Goal: Task Accomplishment & Management: Use online tool/utility

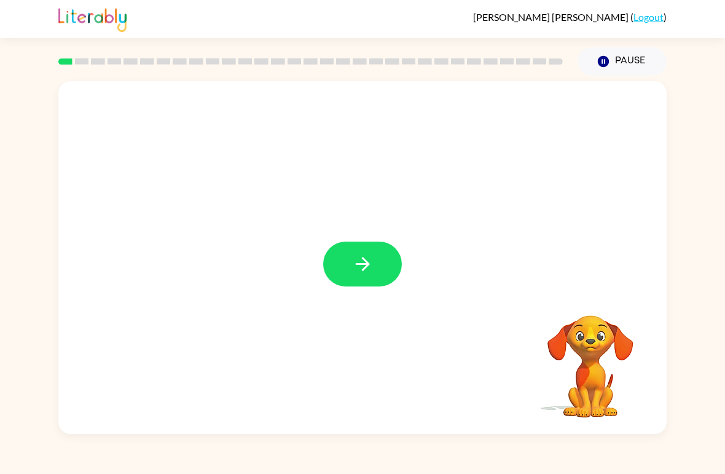
click at [383, 268] on button "button" at bounding box center [362, 263] width 79 height 45
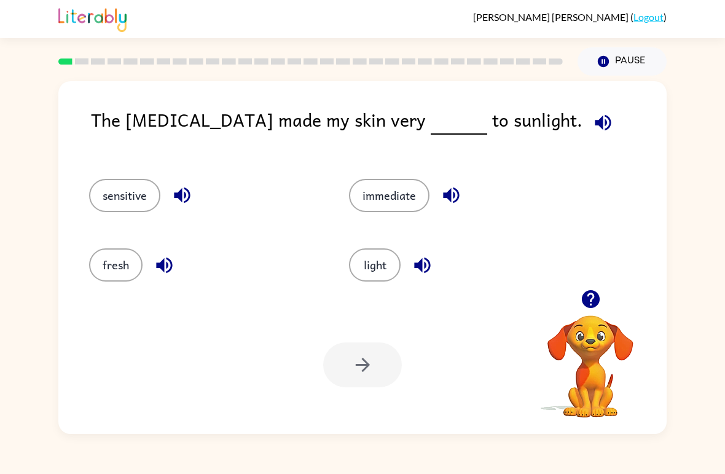
click at [367, 262] on button "light" at bounding box center [375, 264] width 52 height 33
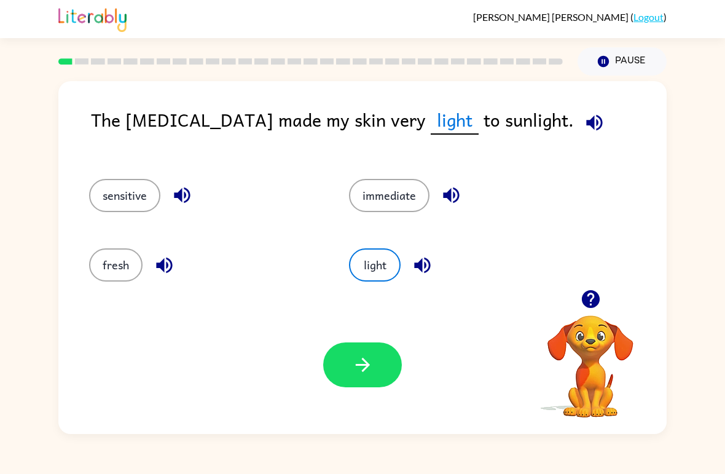
click at [395, 201] on button "immediate" at bounding box center [389, 195] width 80 height 33
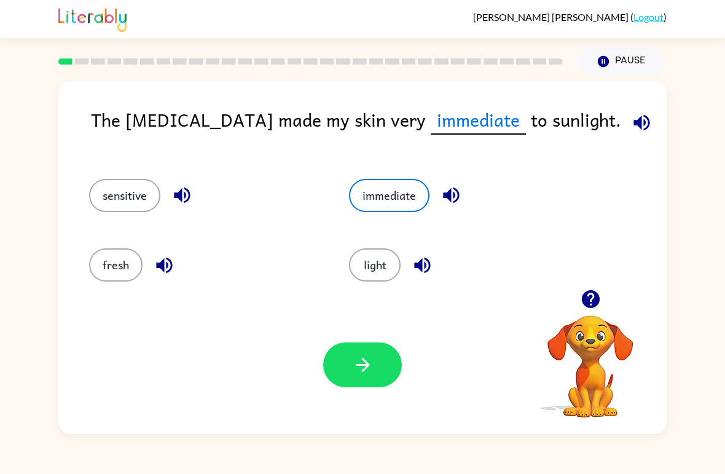
click at [107, 206] on button "sensitive" at bounding box center [124, 195] width 71 height 33
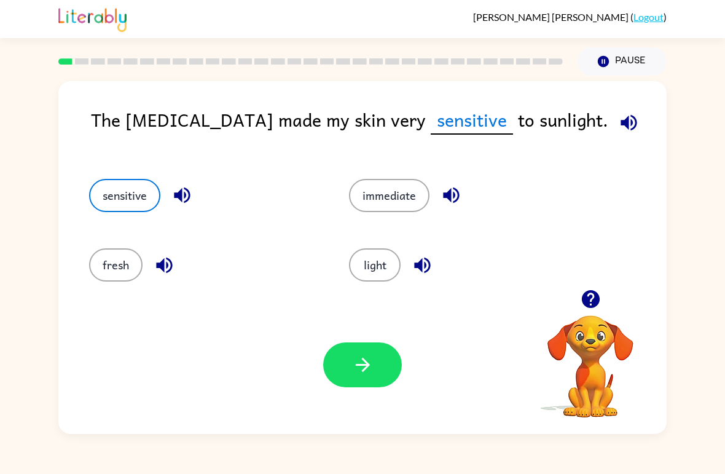
click at [107, 264] on button "fresh" at bounding box center [115, 264] width 53 height 33
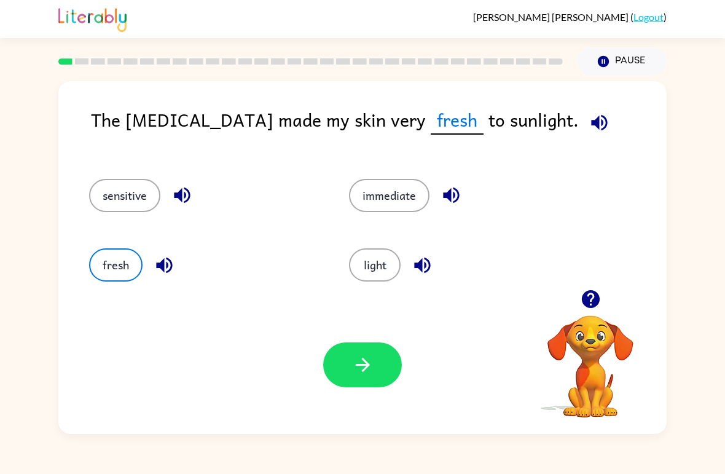
click at [405, 203] on button "immediate" at bounding box center [389, 195] width 80 height 33
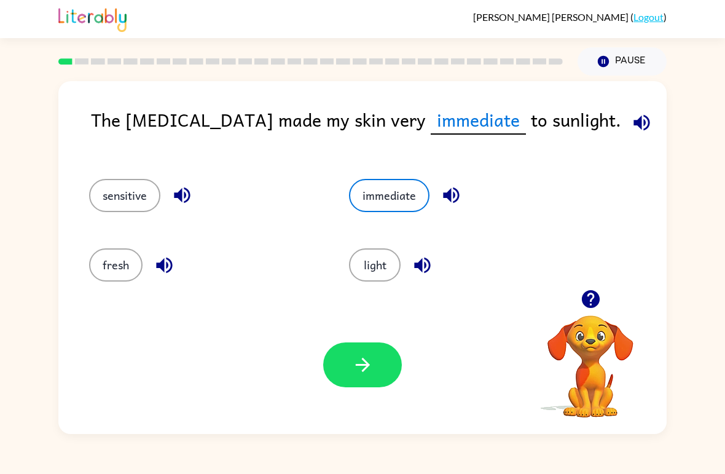
click at [380, 375] on button "button" at bounding box center [362, 364] width 79 height 45
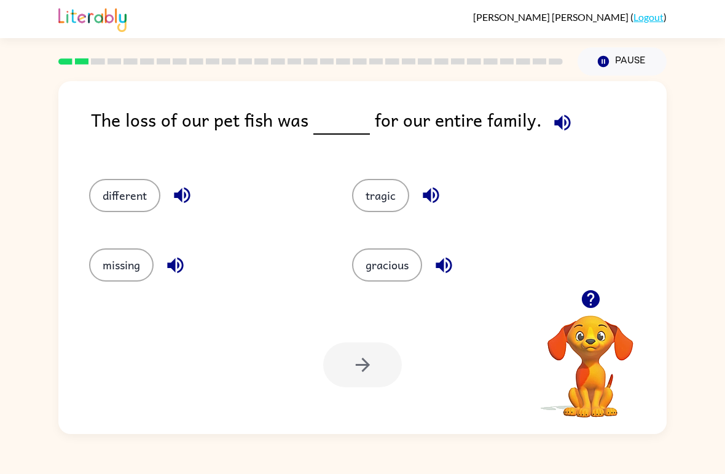
click at [109, 274] on button "missing" at bounding box center [121, 264] width 64 height 33
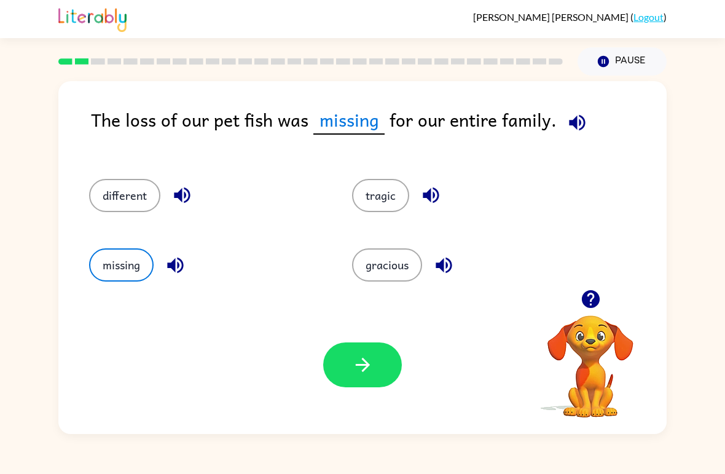
click at [128, 198] on button "different" at bounding box center [124, 195] width 71 height 33
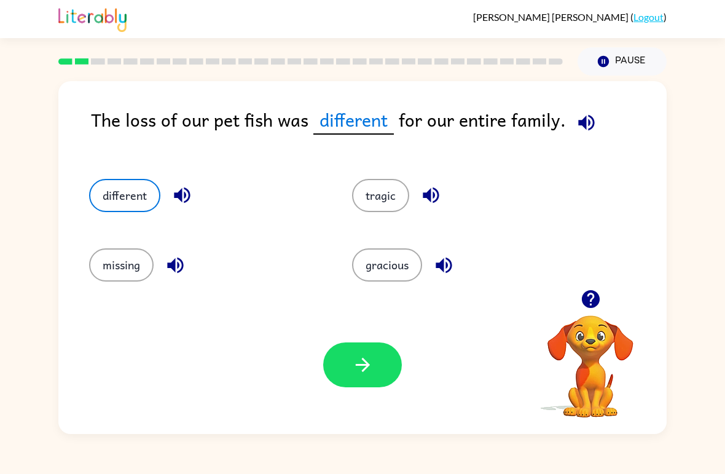
click at [373, 206] on button "tragic" at bounding box center [380, 195] width 57 height 33
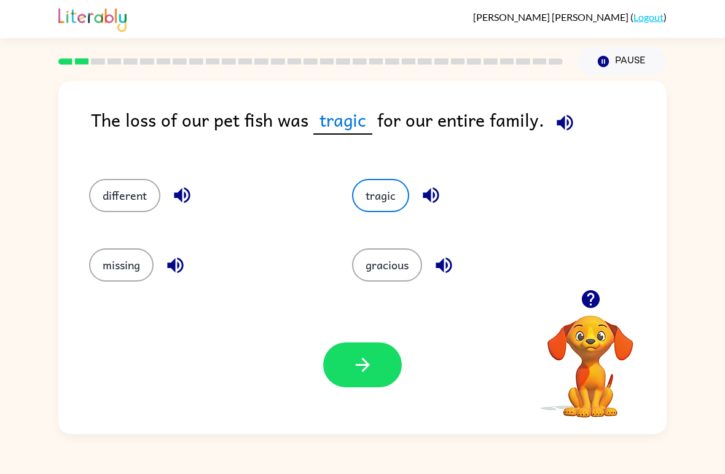
click at [399, 281] on button "gracious" at bounding box center [387, 264] width 70 height 33
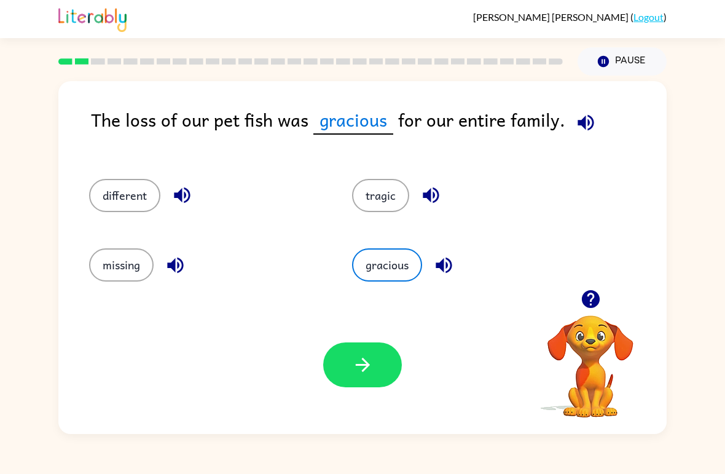
click at [141, 197] on button "different" at bounding box center [124, 195] width 71 height 33
click at [123, 293] on div "missing" at bounding box center [197, 259] width 263 height 69
click at [142, 264] on button "missing" at bounding box center [121, 264] width 64 height 33
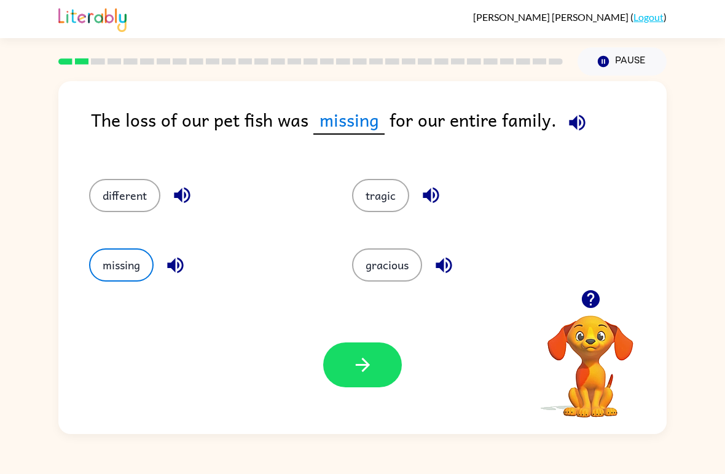
click at [154, 182] on div "different" at bounding box center [206, 195] width 235 height 33
click at [139, 189] on button "different" at bounding box center [124, 195] width 71 height 33
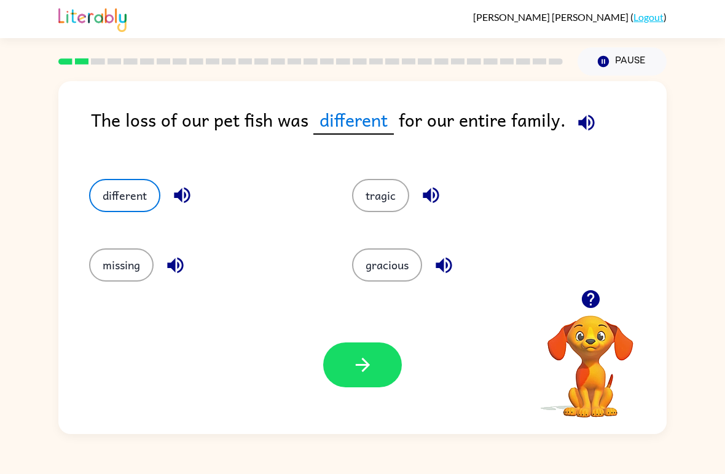
click at [118, 270] on button "missing" at bounding box center [121, 264] width 64 height 33
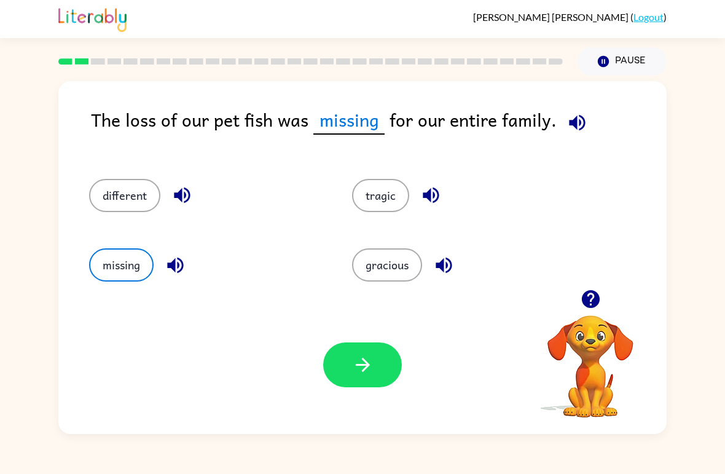
click at [105, 251] on button "missing" at bounding box center [121, 264] width 64 height 33
click at [104, 249] on button "missing" at bounding box center [121, 264] width 64 height 33
click at [72, 177] on div "different" at bounding box center [197, 189] width 263 height 69
click at [104, 205] on button "different" at bounding box center [124, 195] width 71 height 33
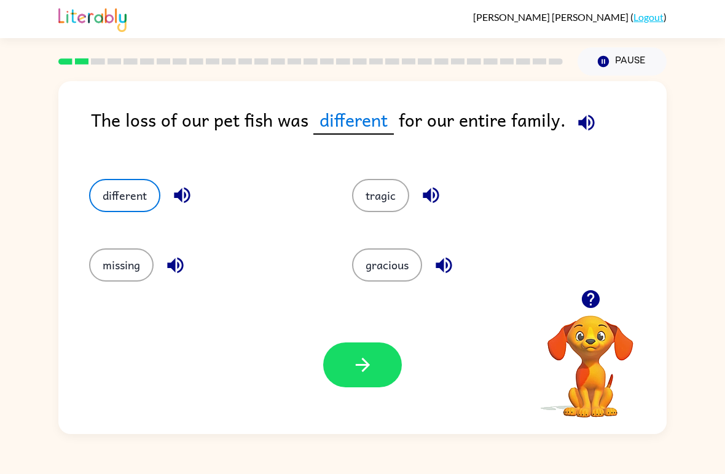
click at [106, 294] on div "missing" at bounding box center [197, 259] width 263 height 69
click at [104, 295] on div "The loss of our pet fish was different for our entire family. different tragic …" at bounding box center [362, 257] width 608 height 353
click at [104, 294] on div "missing" at bounding box center [197, 259] width 263 height 69
click at [114, 275] on button "missing" at bounding box center [121, 264] width 64 height 33
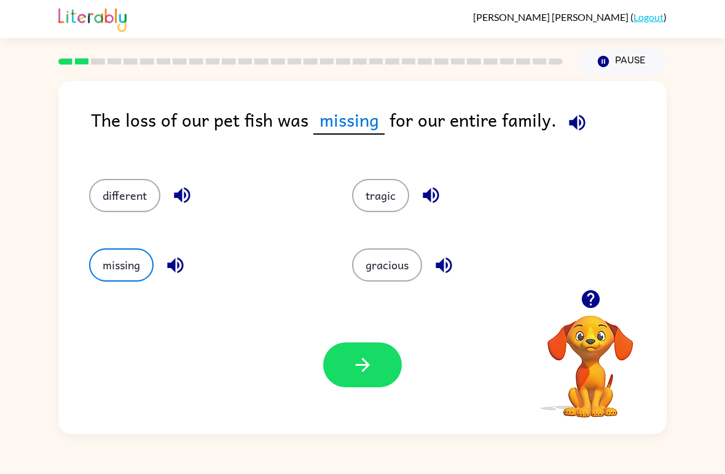
click at [119, 173] on div "different" at bounding box center [197, 189] width 263 height 69
click at [112, 190] on button "different" at bounding box center [124, 195] width 71 height 33
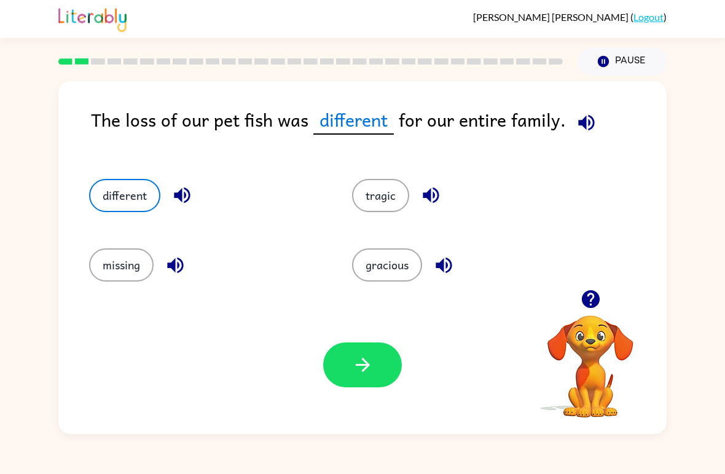
click at [358, 356] on icon "button" at bounding box center [362, 364] width 21 height 21
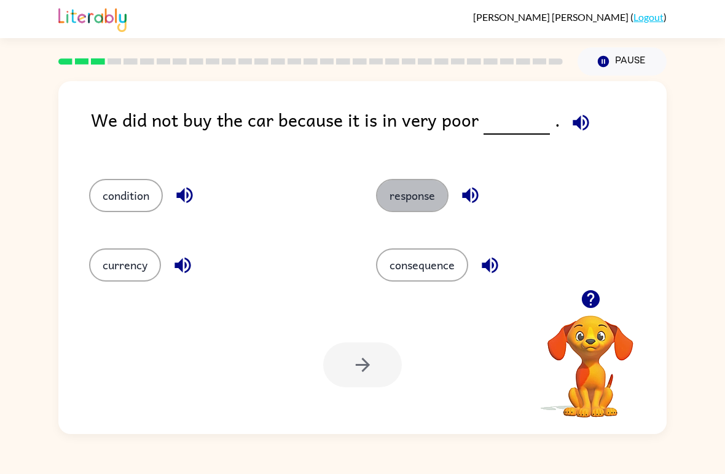
click at [427, 194] on button "response" at bounding box center [412, 195] width 72 height 33
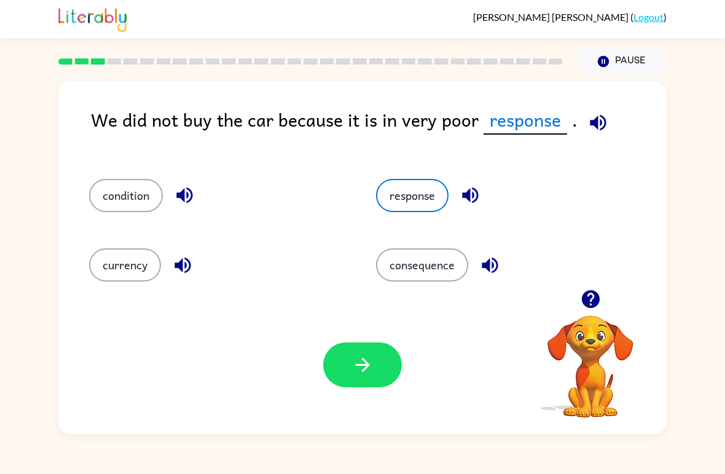
click at [441, 262] on button "consequence" at bounding box center [422, 264] width 92 height 33
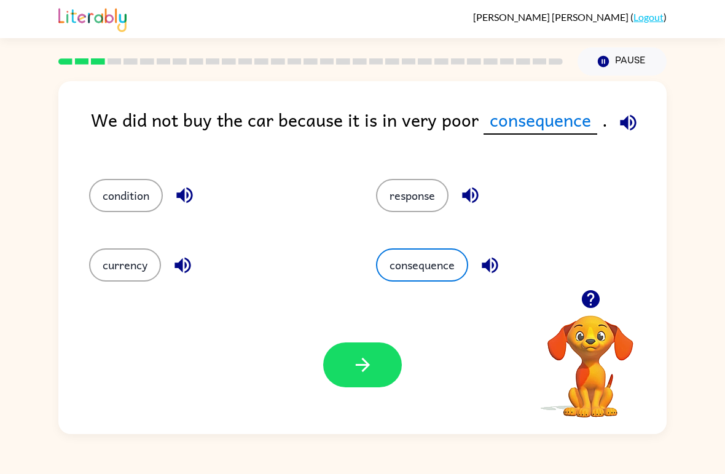
click at [149, 196] on button "condition" at bounding box center [126, 195] width 74 height 33
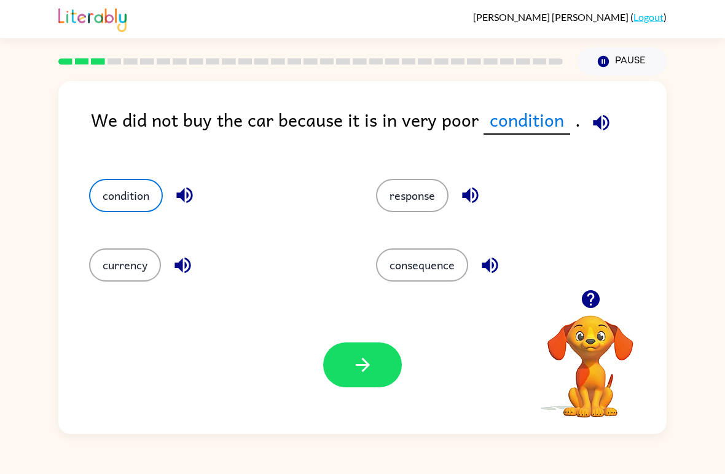
click at [130, 267] on button "currency" at bounding box center [125, 264] width 72 height 33
click at [416, 193] on button "response" at bounding box center [412, 195] width 72 height 33
click at [147, 196] on button "condition" at bounding box center [126, 195] width 74 height 33
click at [375, 382] on button "button" at bounding box center [362, 364] width 79 height 45
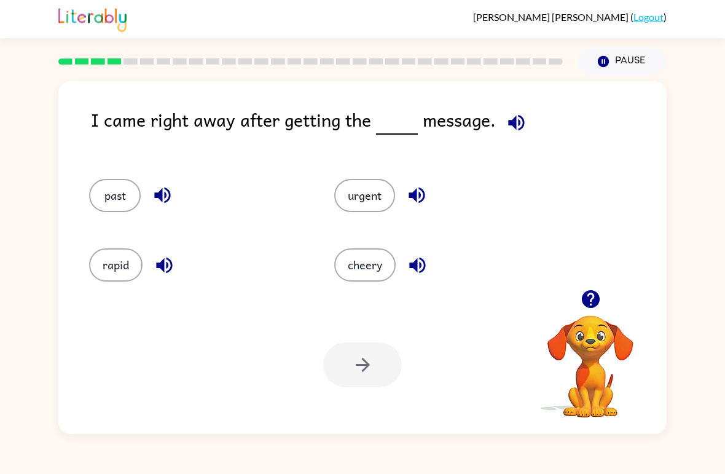
click at [120, 193] on button "past" at bounding box center [115, 195] width 52 height 33
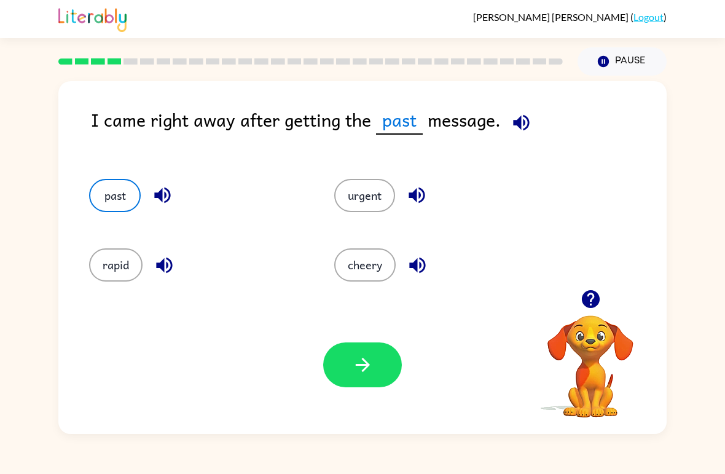
click at [127, 262] on button "rapid" at bounding box center [115, 264] width 53 height 33
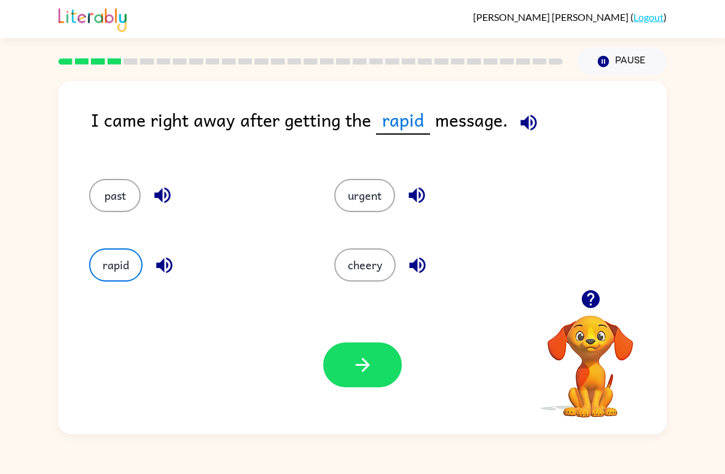
click at [358, 211] on button "urgent" at bounding box center [364, 195] width 61 height 33
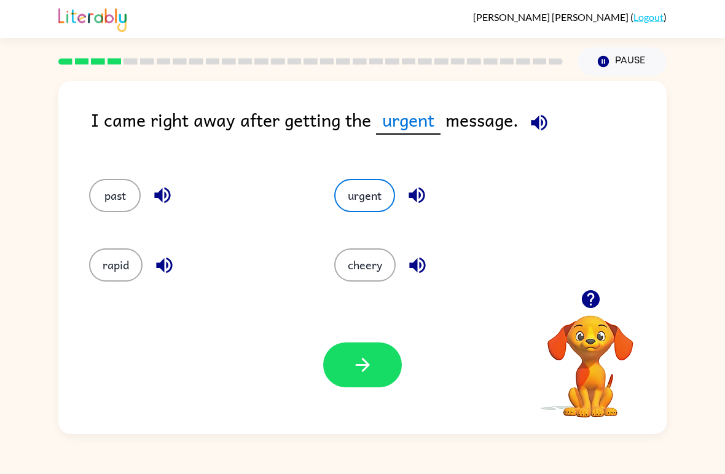
click at [106, 206] on button "past" at bounding box center [115, 195] width 52 height 33
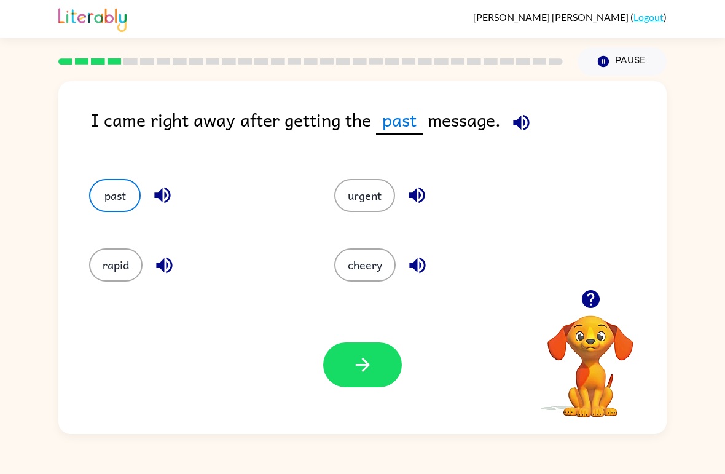
click at [369, 364] on icon "button" at bounding box center [362, 364] width 21 height 21
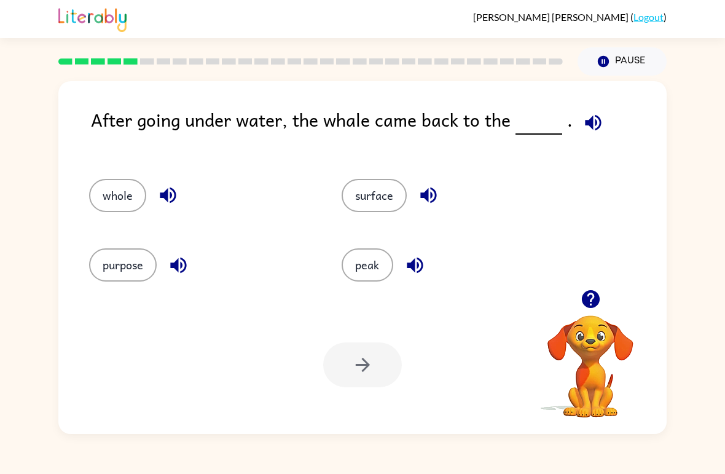
click at [124, 206] on button "whole" at bounding box center [117, 195] width 57 height 33
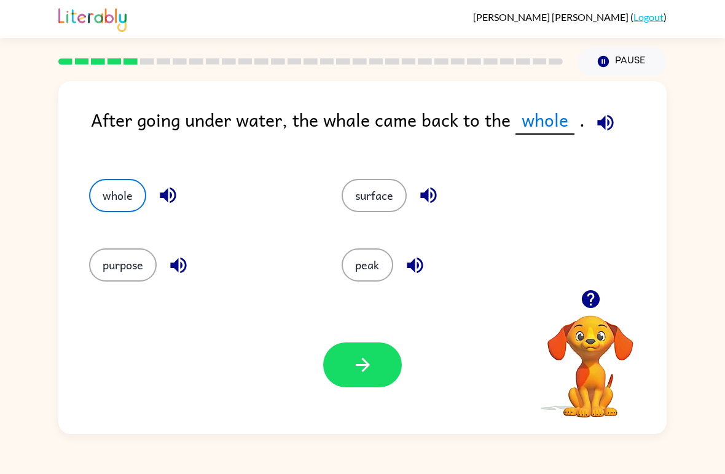
click at [387, 192] on button "surface" at bounding box center [373, 195] width 65 height 33
click at [113, 280] on button "purpose" at bounding box center [123, 264] width 68 height 33
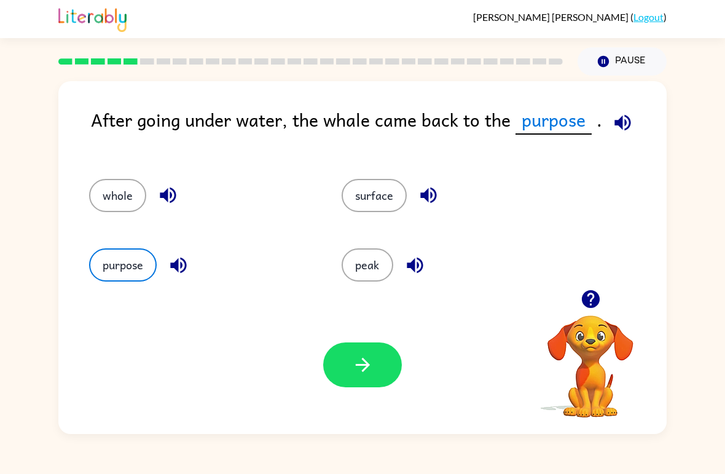
click at [380, 265] on button "peak" at bounding box center [367, 264] width 52 height 33
click at [109, 203] on button "whole" at bounding box center [117, 195] width 57 height 33
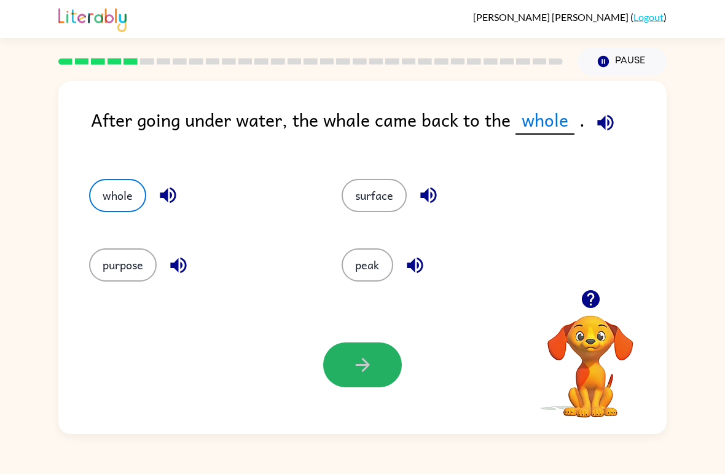
click at [345, 349] on button "button" at bounding box center [362, 364] width 79 height 45
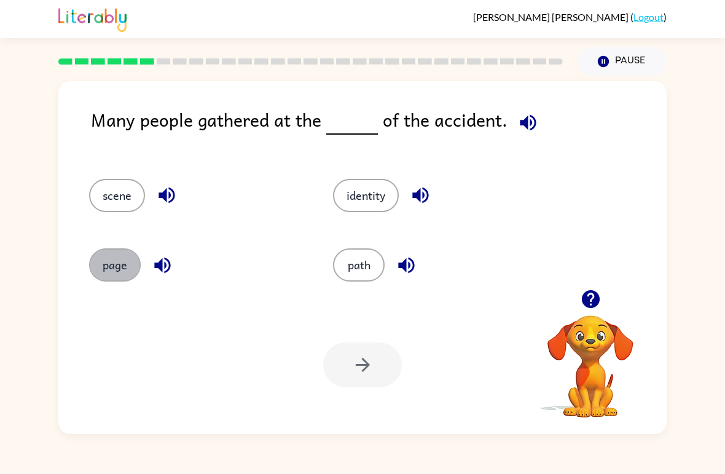
click at [115, 280] on button "page" at bounding box center [115, 264] width 52 height 33
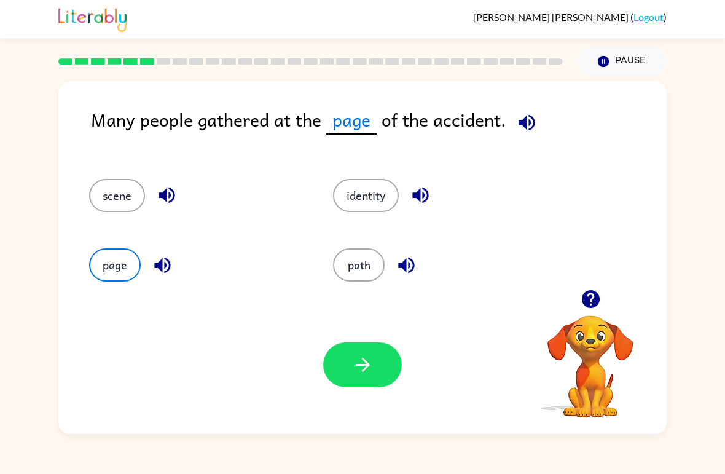
click at [364, 187] on button "identity" at bounding box center [366, 195] width 66 height 33
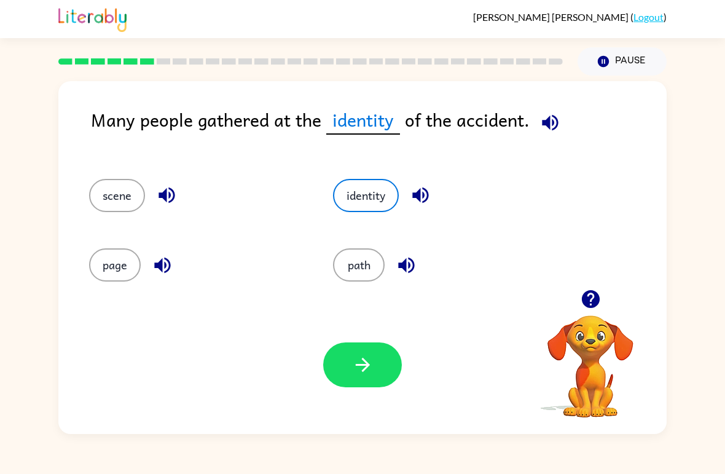
click at [371, 229] on div "path" at bounding box center [432, 259] width 244 height 69
click at [363, 264] on button "path" at bounding box center [359, 264] width 52 height 33
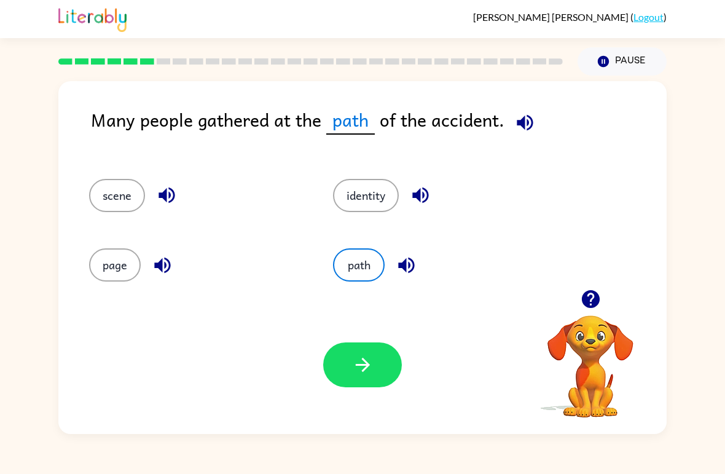
click at [128, 197] on button "scene" at bounding box center [117, 195] width 56 height 33
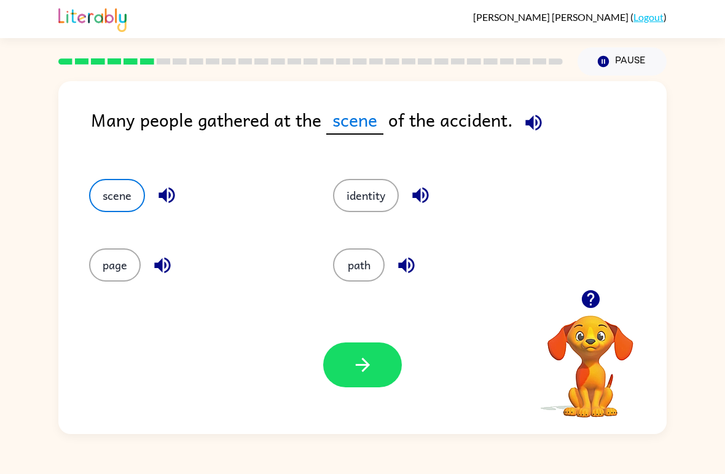
click at [122, 263] on button "page" at bounding box center [115, 264] width 52 height 33
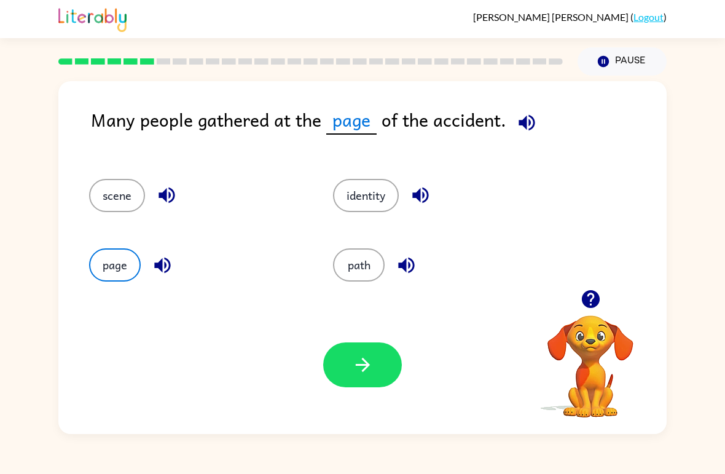
click at [368, 198] on button "identity" at bounding box center [366, 195] width 66 height 33
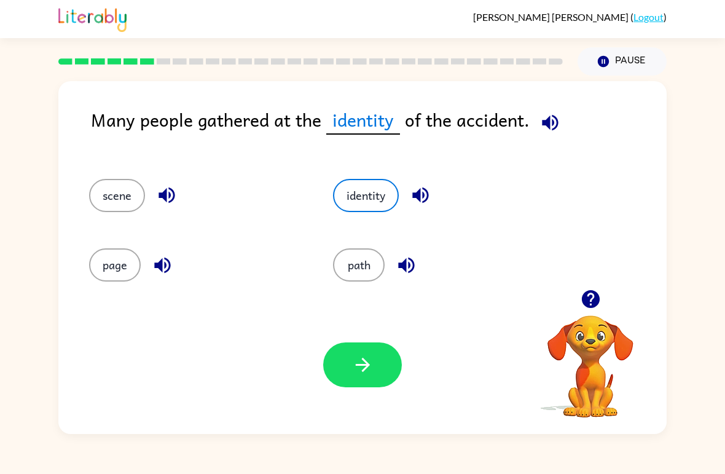
click at [346, 374] on button "button" at bounding box center [362, 364] width 79 height 45
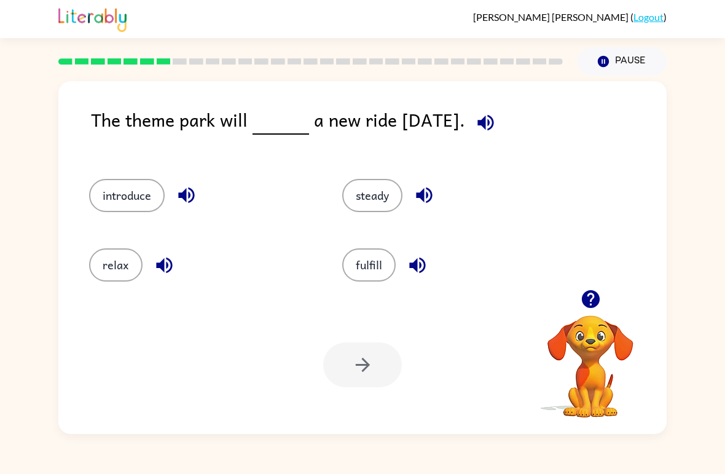
click at [384, 199] on button "steady" at bounding box center [372, 195] width 60 height 33
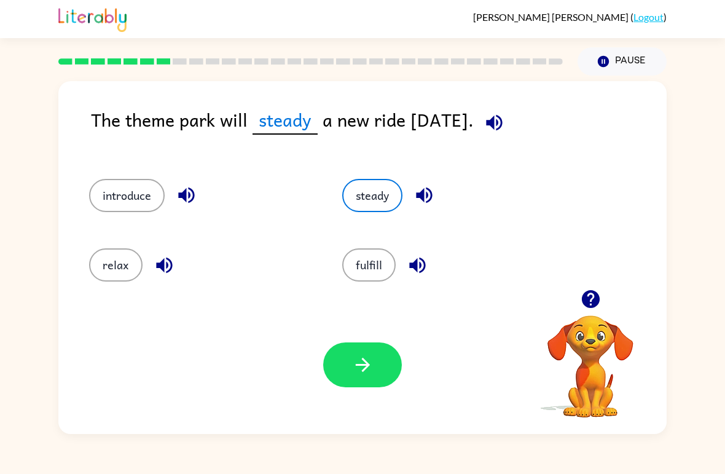
click at [373, 273] on button "fulfill" at bounding box center [368, 264] width 53 height 33
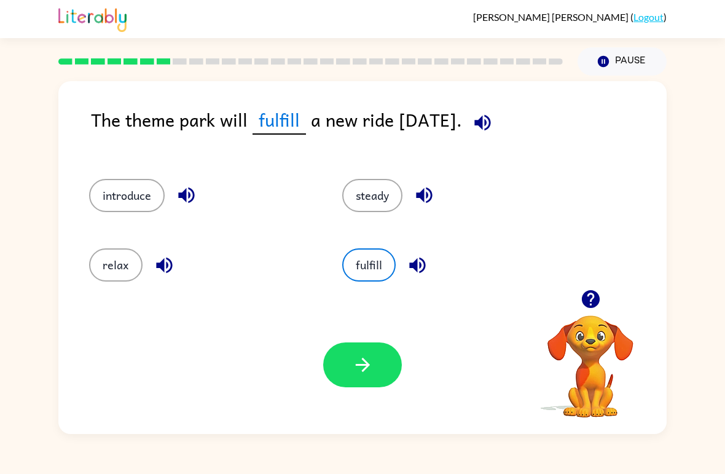
click at [127, 281] on button "relax" at bounding box center [115, 264] width 53 height 33
click at [368, 272] on button "fulfill" at bounding box center [368, 264] width 53 height 33
click at [384, 339] on div "Your browser must support playing .mp4 files to use Literably. Please try using…" at bounding box center [362, 364] width 608 height 138
click at [381, 352] on button "button" at bounding box center [362, 364] width 79 height 45
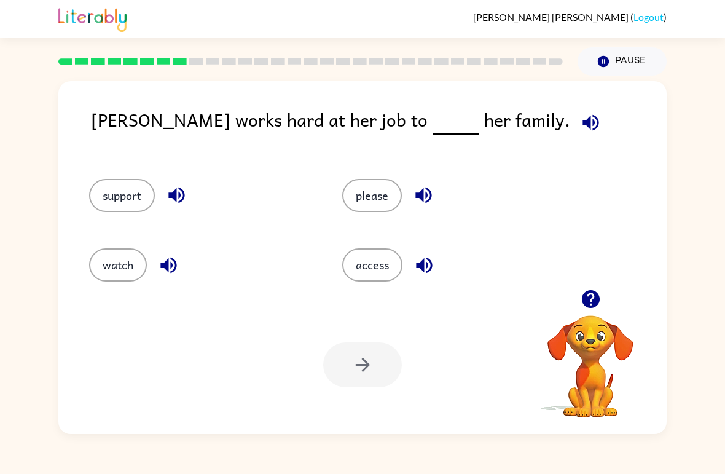
click at [379, 273] on button "access" at bounding box center [372, 264] width 60 height 33
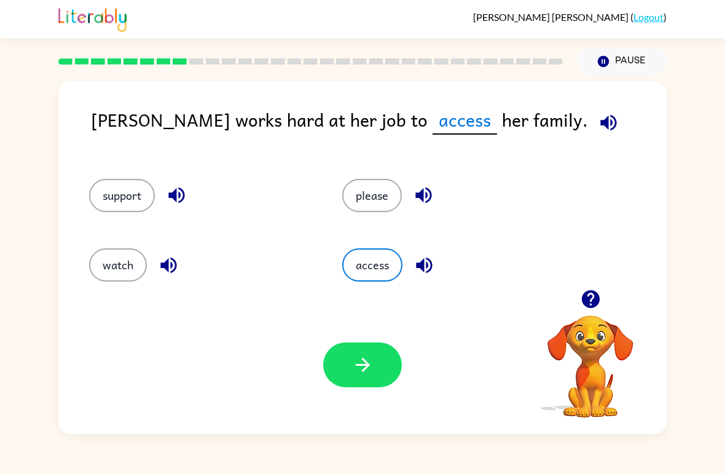
click at [385, 193] on button "please" at bounding box center [372, 195] width 60 height 33
click at [138, 204] on button "support" at bounding box center [122, 195] width 66 height 33
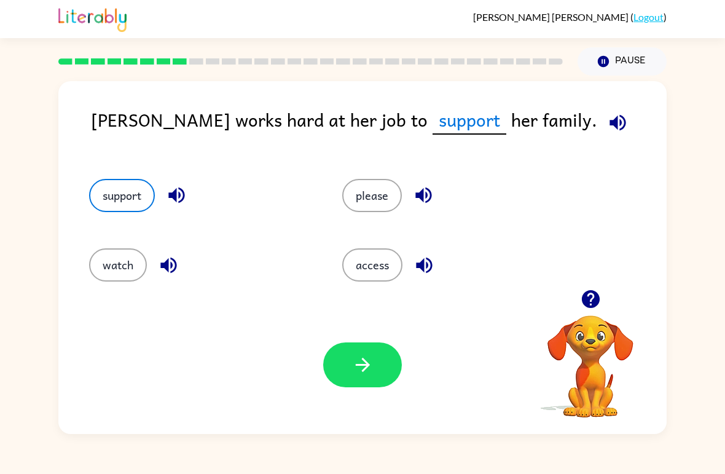
click at [126, 274] on button "watch" at bounding box center [118, 264] width 58 height 33
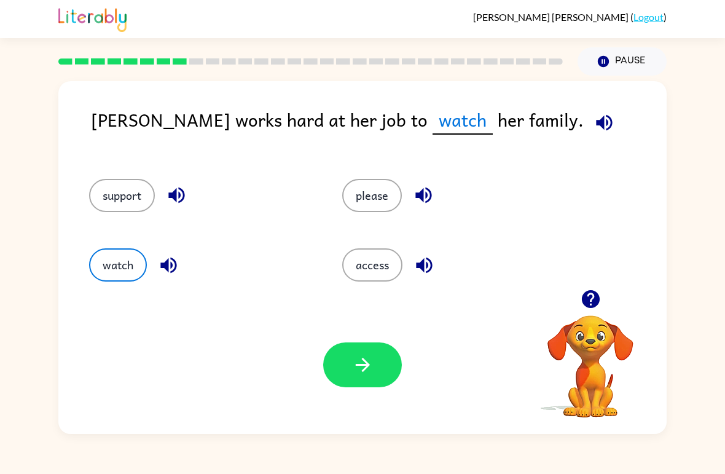
click at [366, 359] on icon "button" at bounding box center [362, 364] width 21 height 21
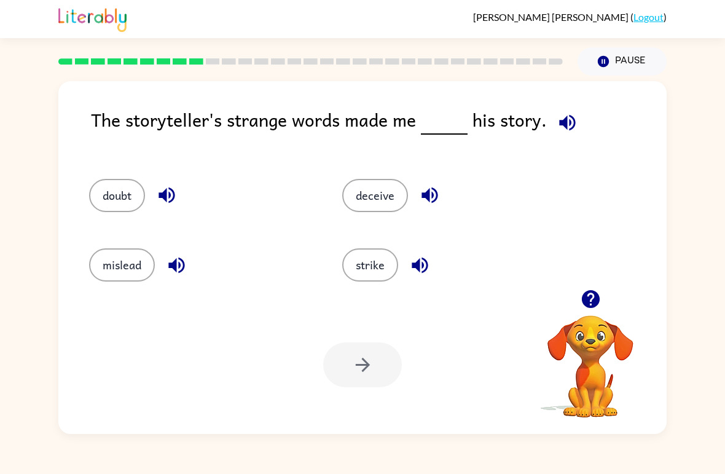
click at [383, 473] on div "[PERSON_NAME] ( Logout ) Pause Pause The storyteller's strange words made me hi…" at bounding box center [362, 237] width 725 height 474
